Goal: Check status: Check status

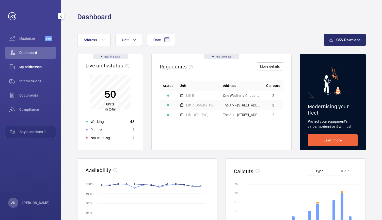
click at [39, 65] on span "My addresses" at bounding box center [37, 66] width 37 height 5
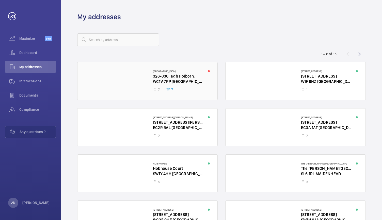
scroll to position [44, 0]
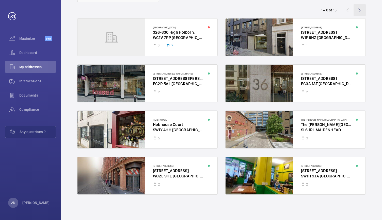
click at [360, 13] on wm-front-icon-button at bounding box center [359, 10] width 12 height 12
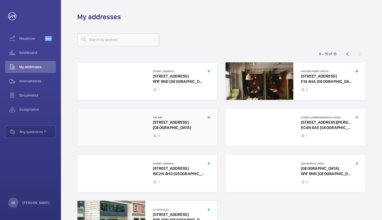
scroll to position [44, 0]
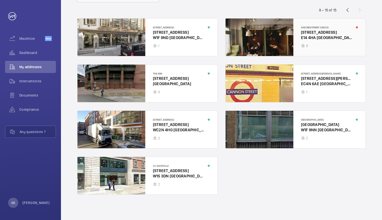
click at [263, 44] on div at bounding box center [295, 38] width 140 height 38
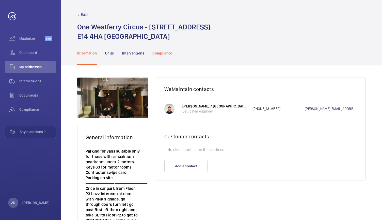
click at [158, 51] on p "Compliance" at bounding box center [162, 53] width 20 height 5
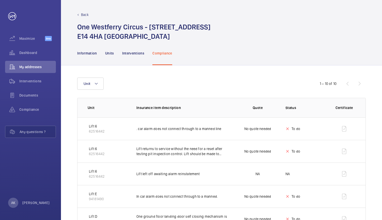
click at [83, 14] on p "Back" at bounding box center [85, 14] width 8 height 5
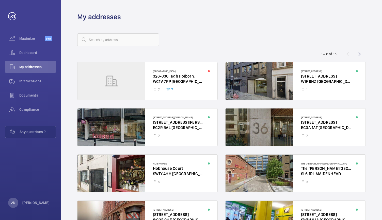
scroll to position [44, 0]
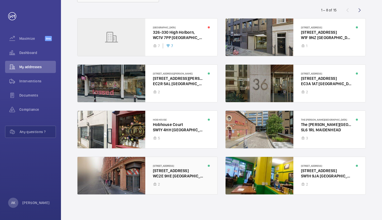
click at [174, 166] on div at bounding box center [147, 176] width 140 height 38
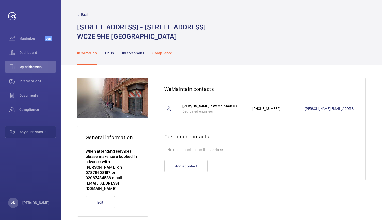
click at [165, 53] on p "Compliance" at bounding box center [162, 53] width 20 height 5
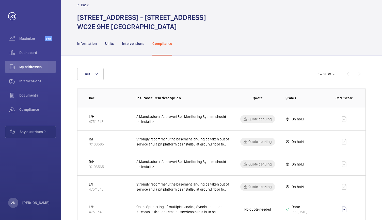
scroll to position [9, 0]
click at [80, 6] on div "Back" at bounding box center [221, 5] width 288 height 5
